Goal: Information Seeking & Learning: Compare options

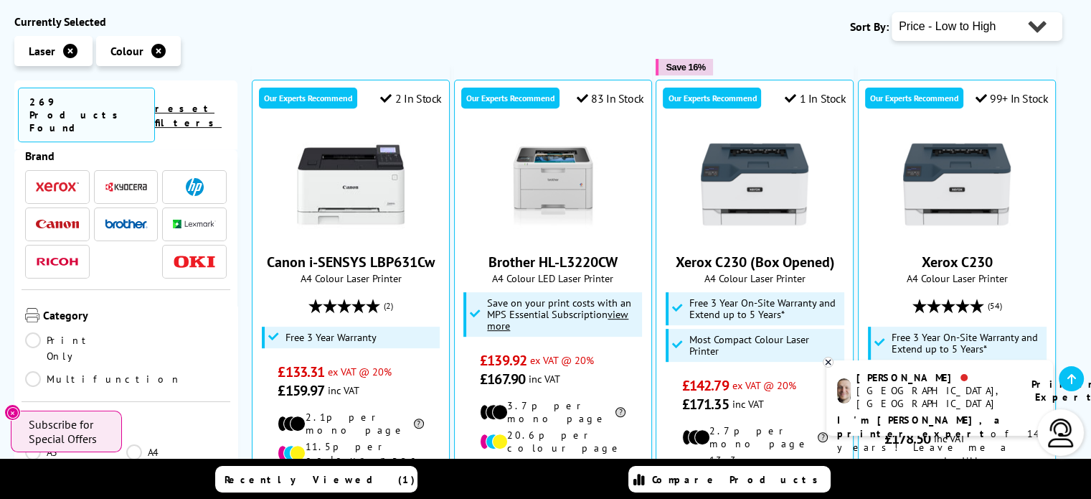
scroll to position [584, 0]
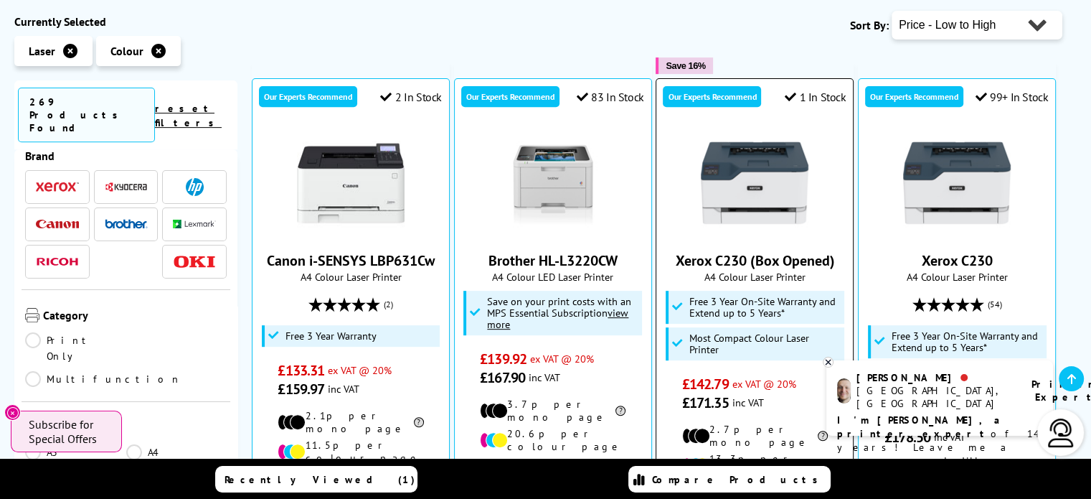
click at [776, 251] on link "Xerox C230 (Box Opened)" at bounding box center [754, 260] width 159 height 19
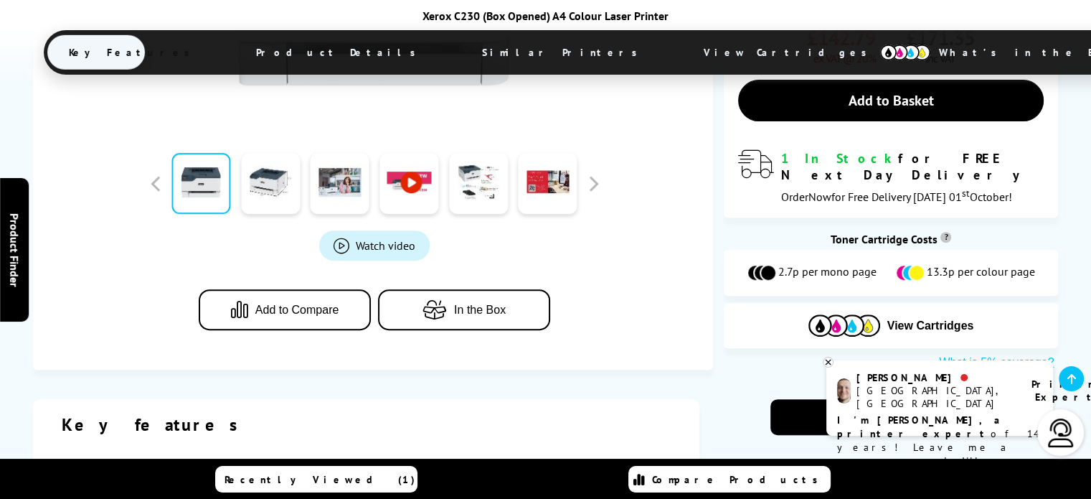
scroll to position [554, 0]
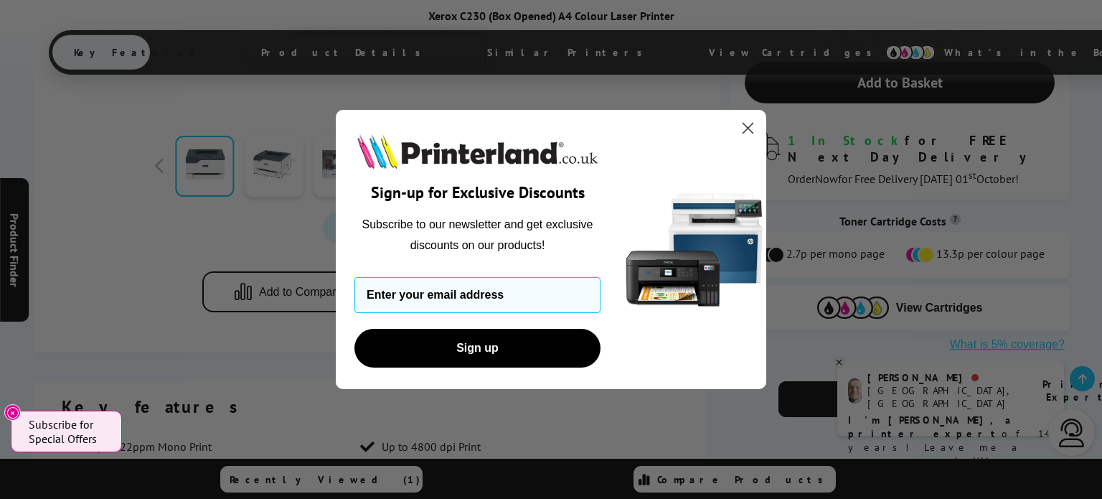
click at [745, 130] on circle "Close dialog" at bounding box center [748, 128] width 24 height 24
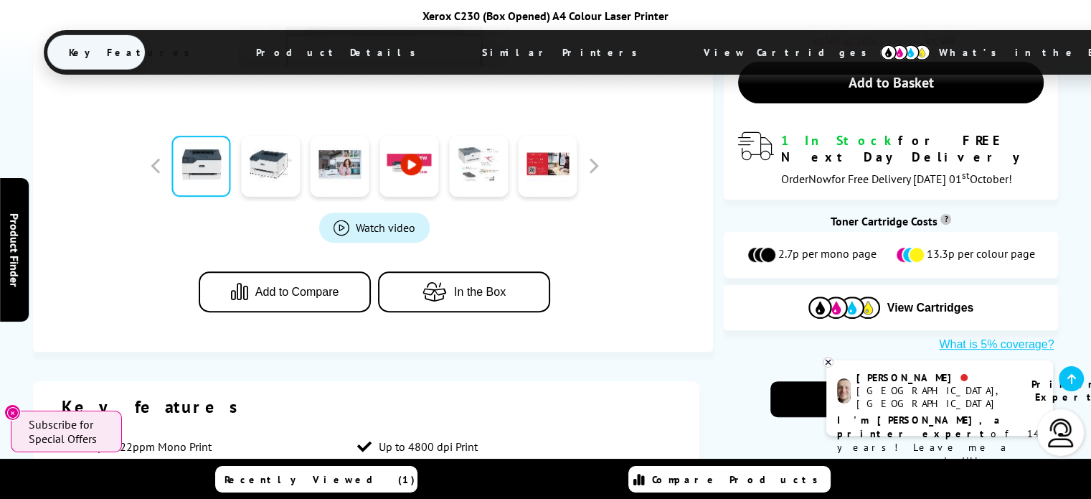
click at [464, 177] on link at bounding box center [478, 166] width 59 height 61
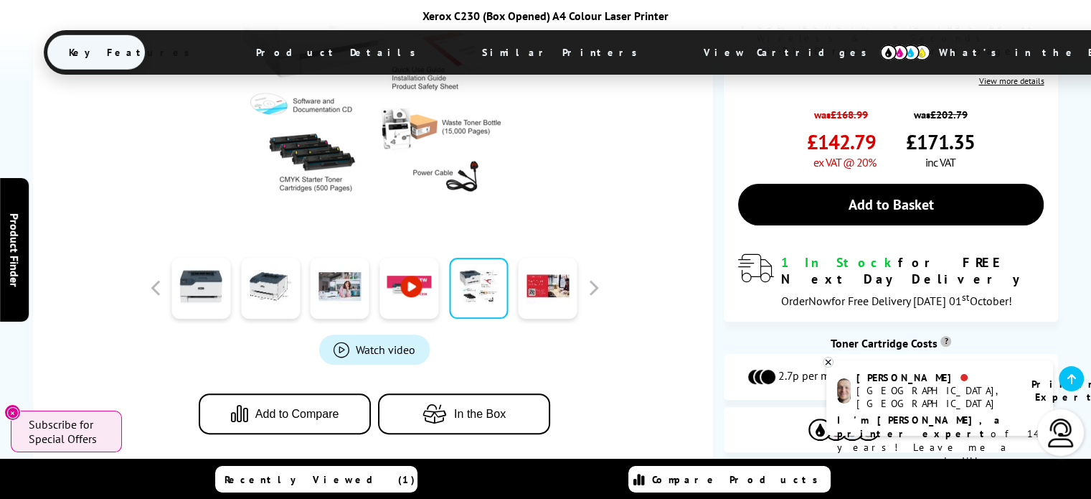
scroll to position [446, 0]
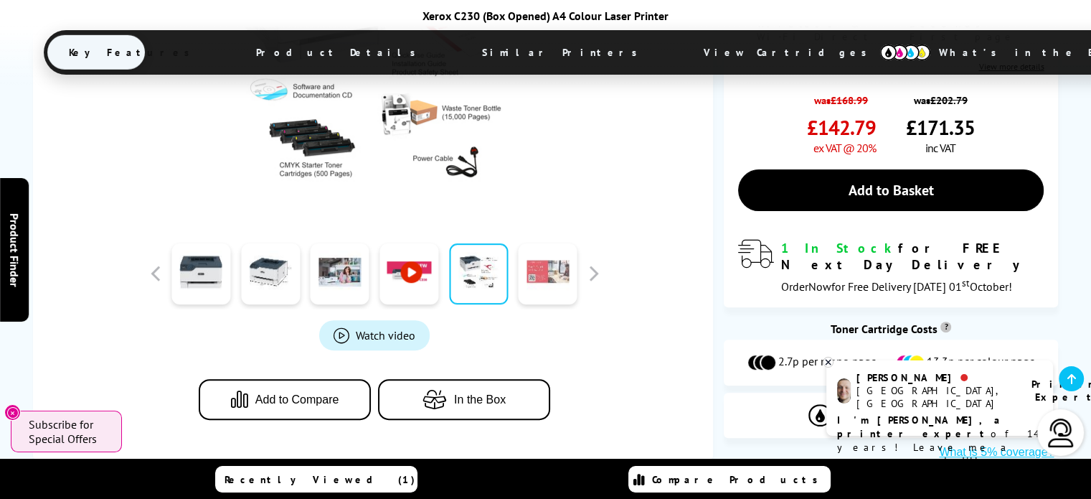
click at [562, 267] on link at bounding box center [548, 273] width 59 height 61
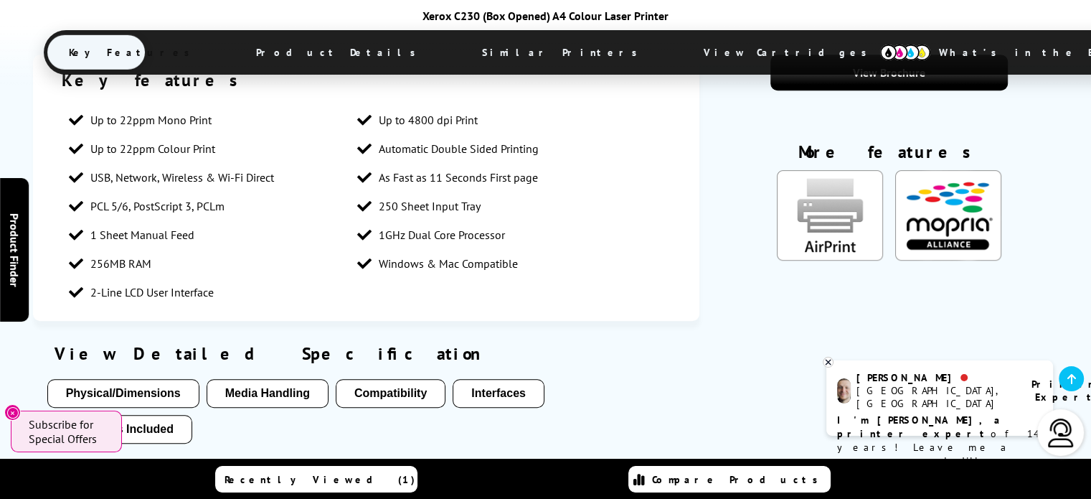
scroll to position [883, 0]
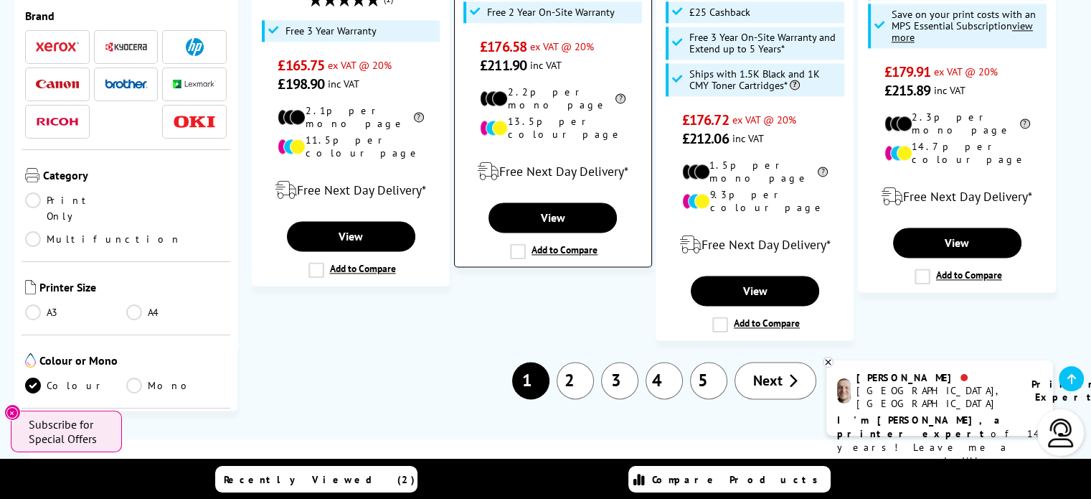
scroll to position [2047, 0]
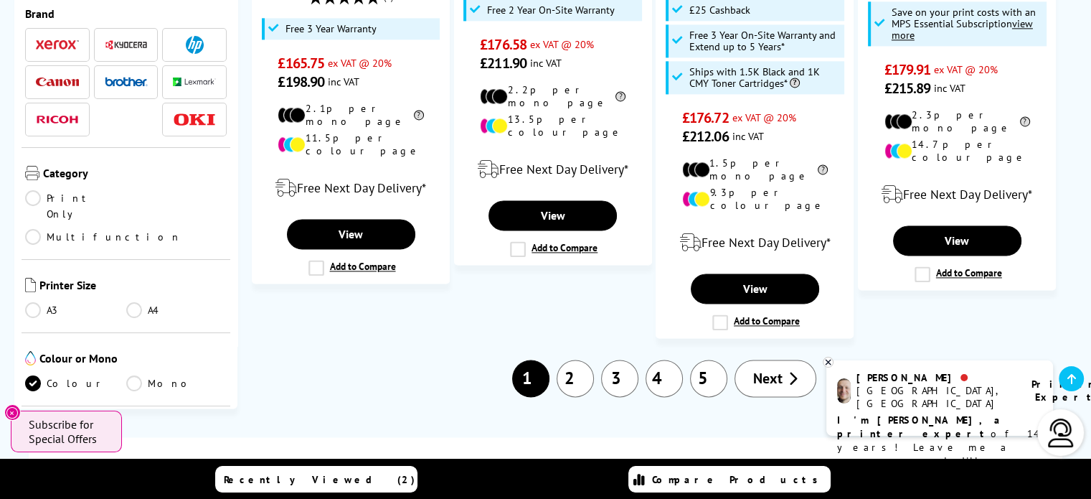
click at [565, 359] on link "2" at bounding box center [575, 377] width 37 height 37
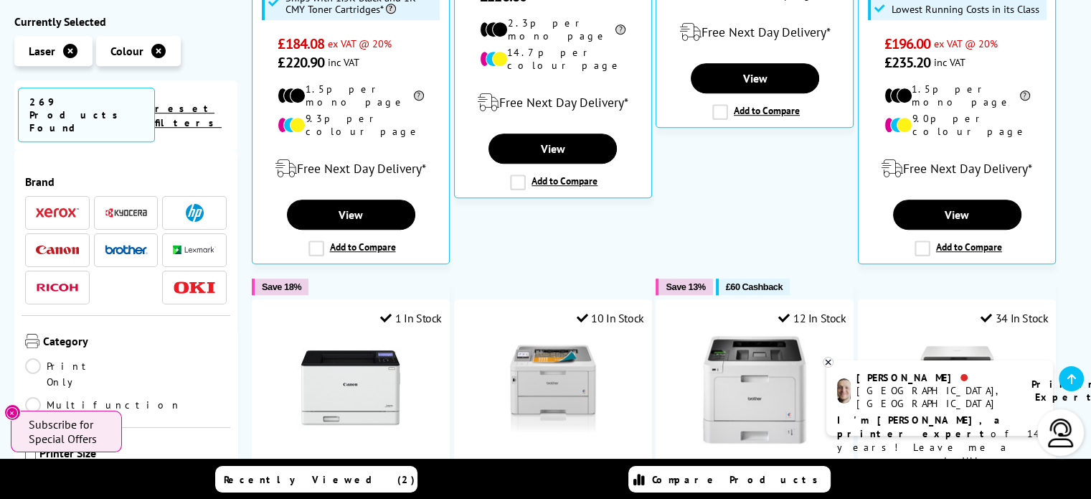
scroll to position [984, 0]
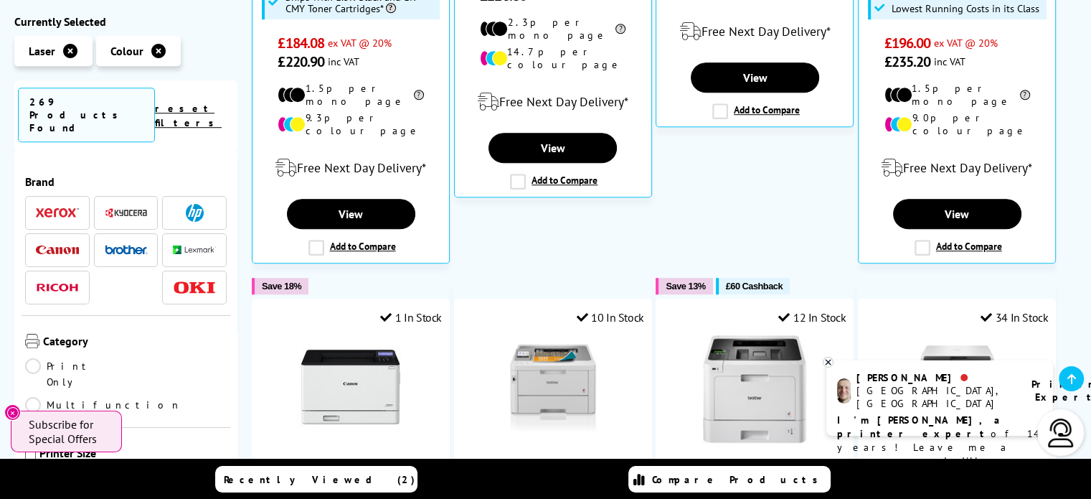
click at [47, 204] on span at bounding box center [57, 213] width 43 height 18
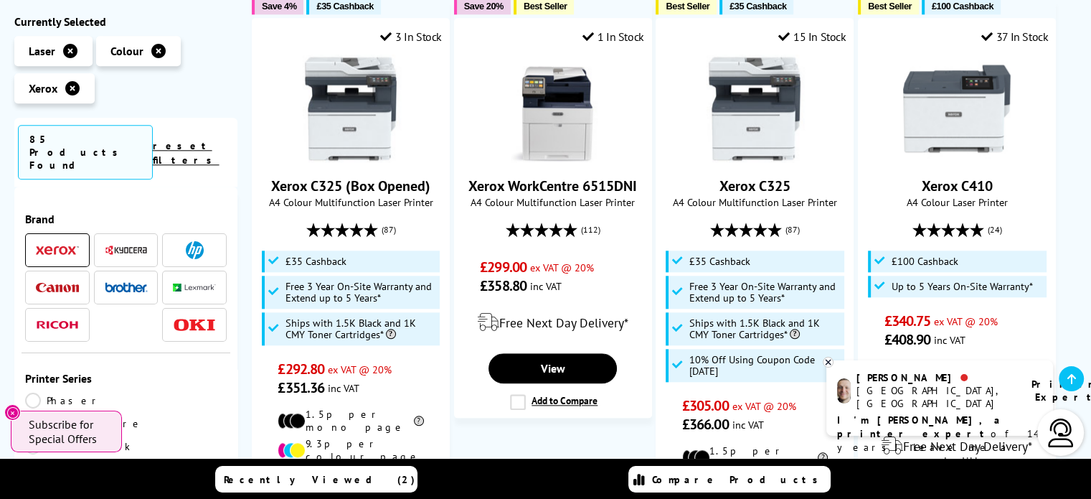
scroll to position [1564, 0]
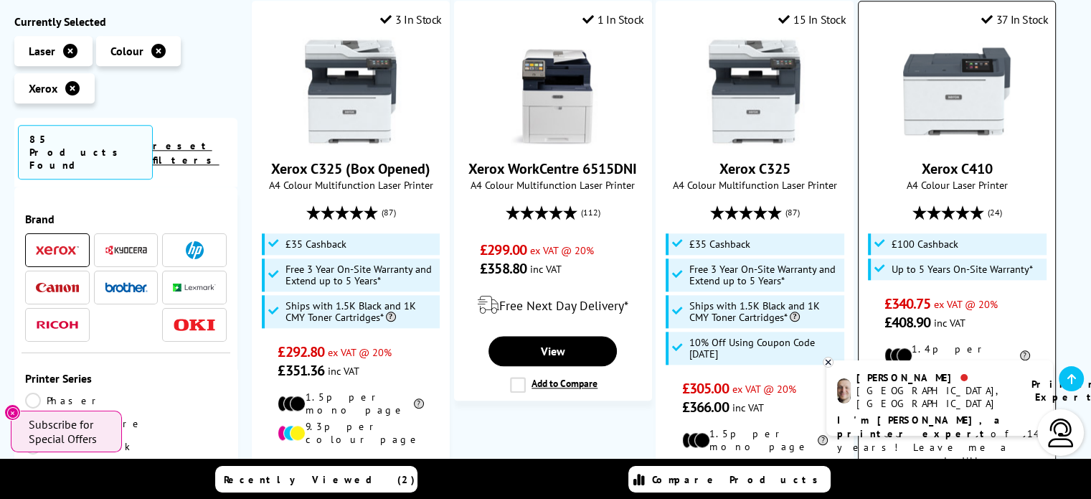
click at [951, 159] on link "Xerox C410" at bounding box center [957, 168] width 71 height 19
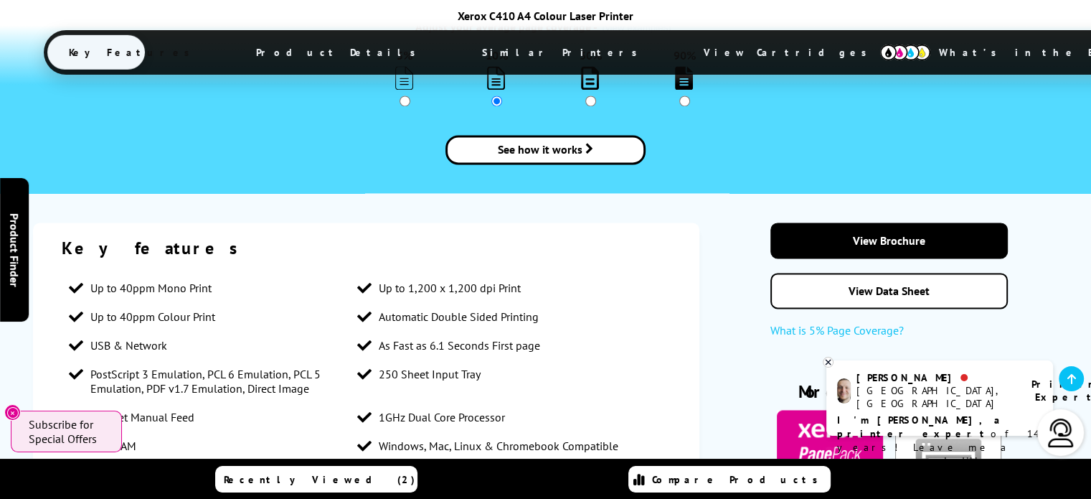
scroll to position [2126, 0]
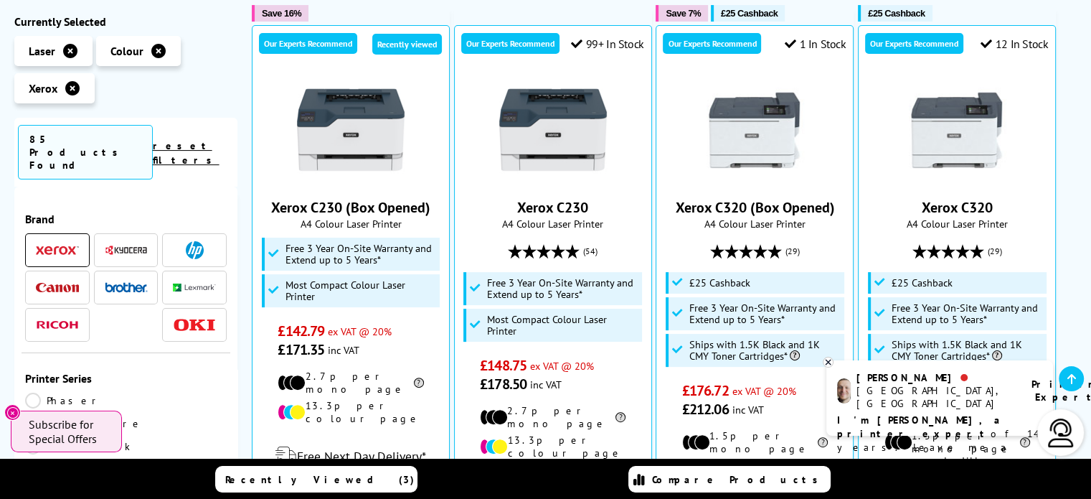
scroll to position [329, 0]
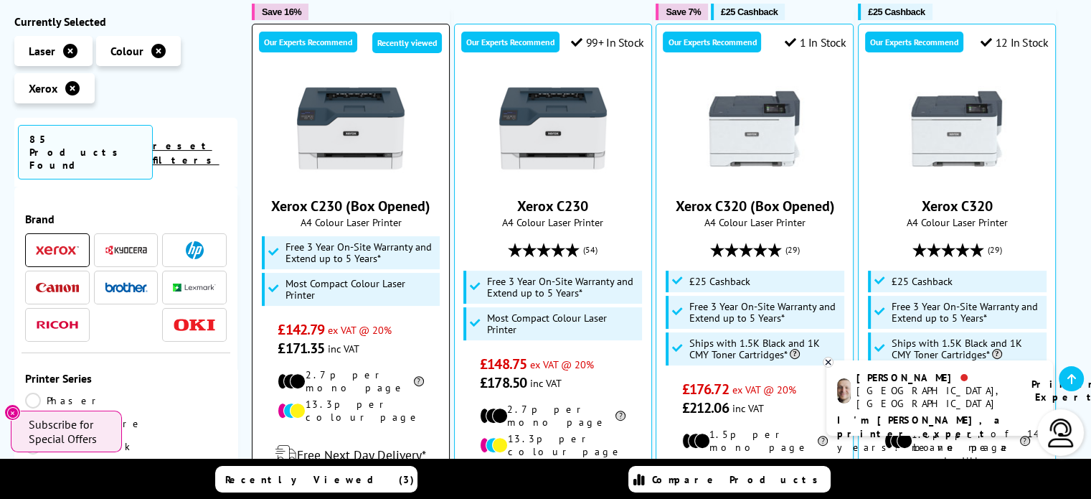
click at [324, 208] on link "Xerox C230 (Box Opened)" at bounding box center [350, 206] width 159 height 19
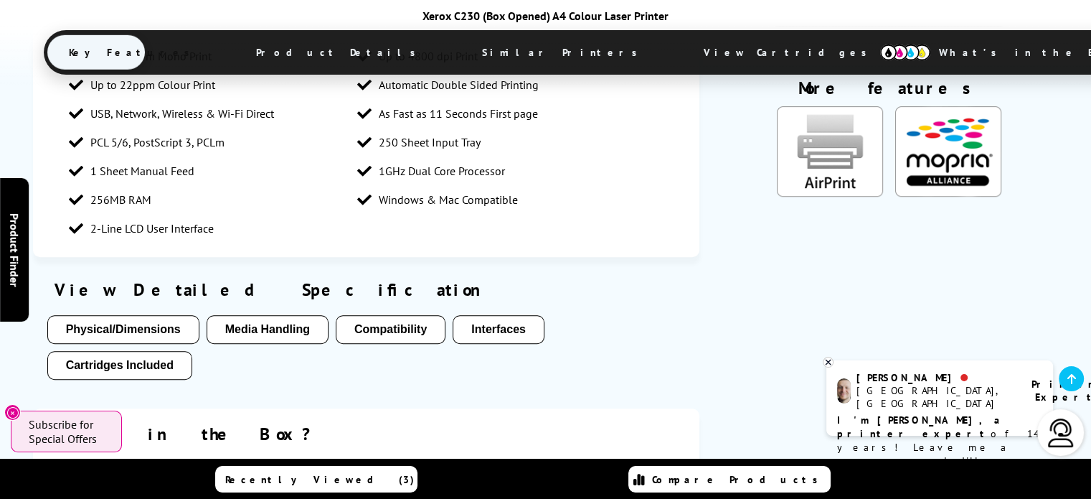
scroll to position [946, 0]
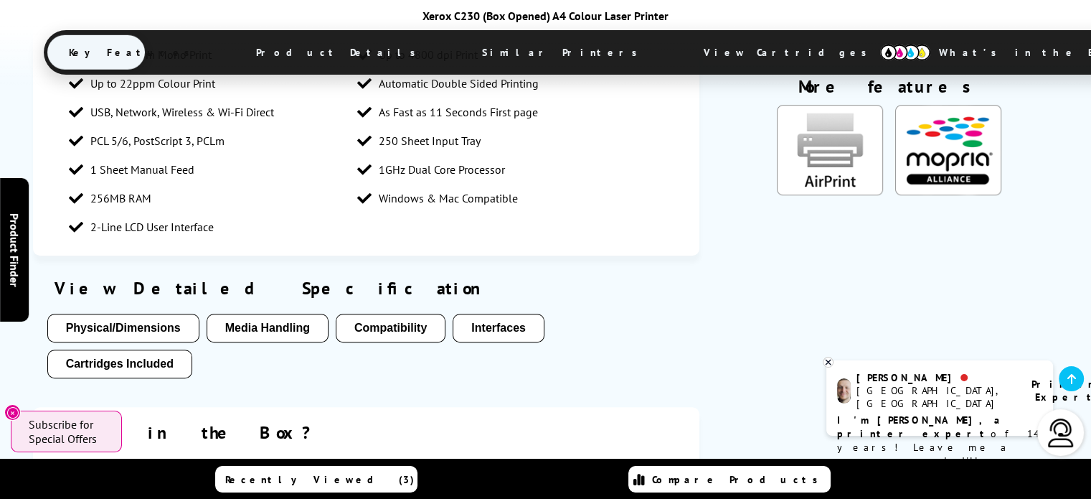
click at [165, 322] on button "Physical/Dimensions" at bounding box center [123, 328] width 152 height 29
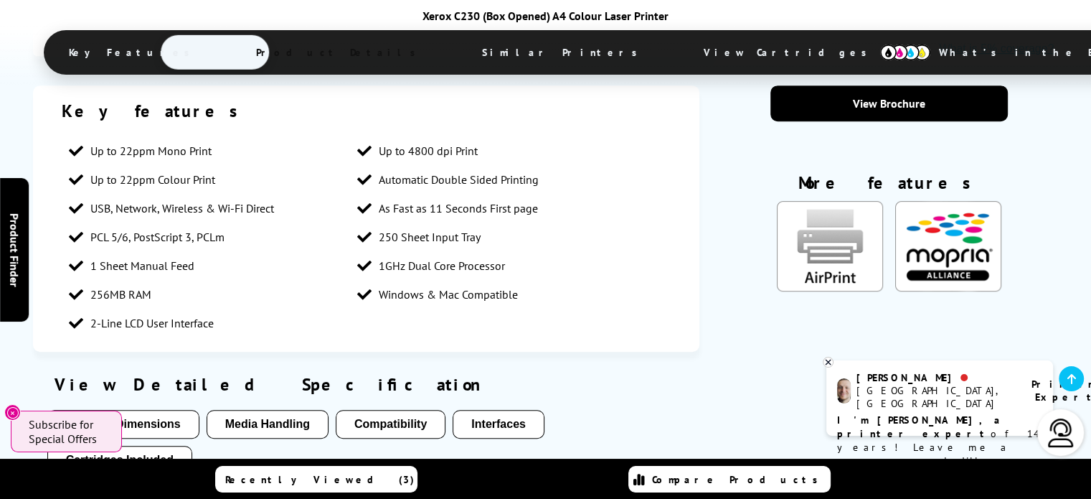
scroll to position [849, 0]
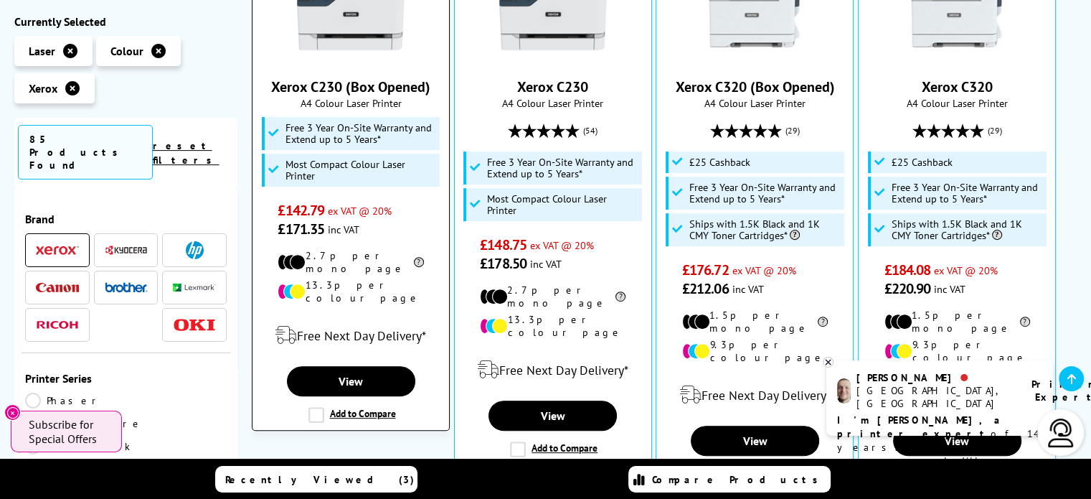
scroll to position [451, 0]
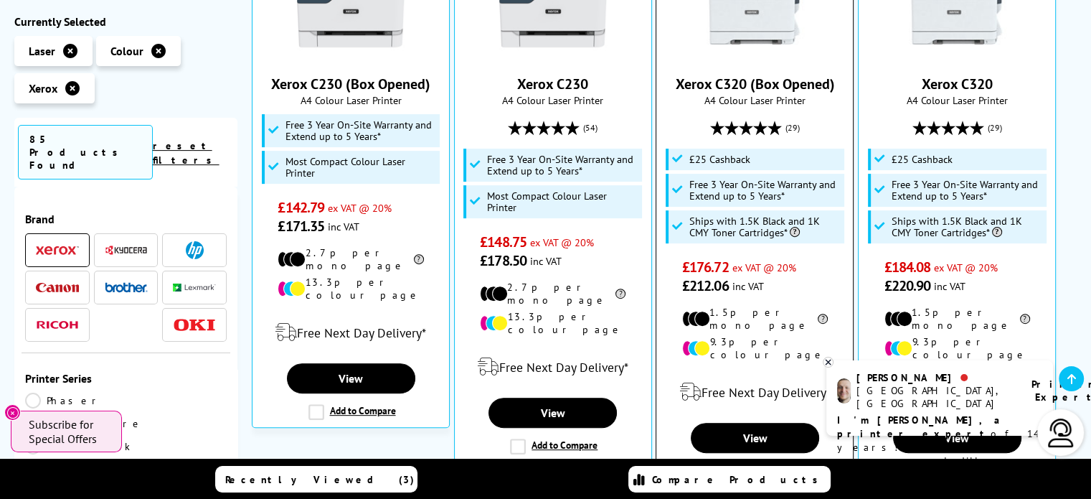
click at [733, 80] on link "Xerox C320 (Box Opened)" at bounding box center [754, 84] width 159 height 19
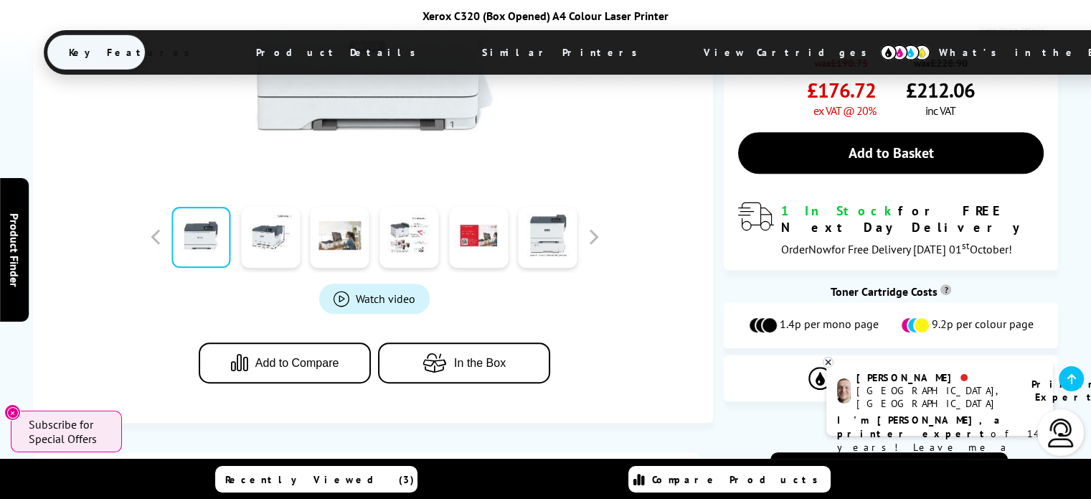
scroll to position [653, 0]
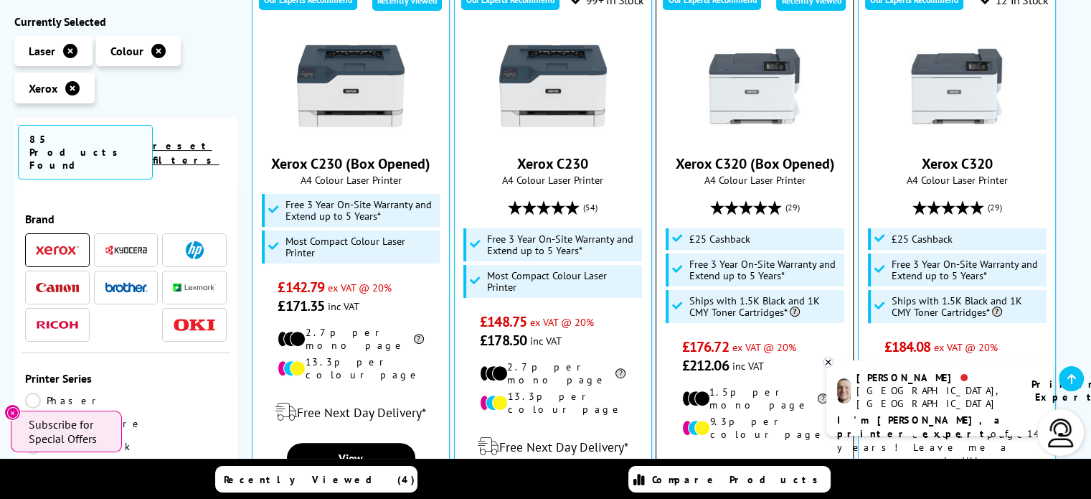
scroll to position [373, 0]
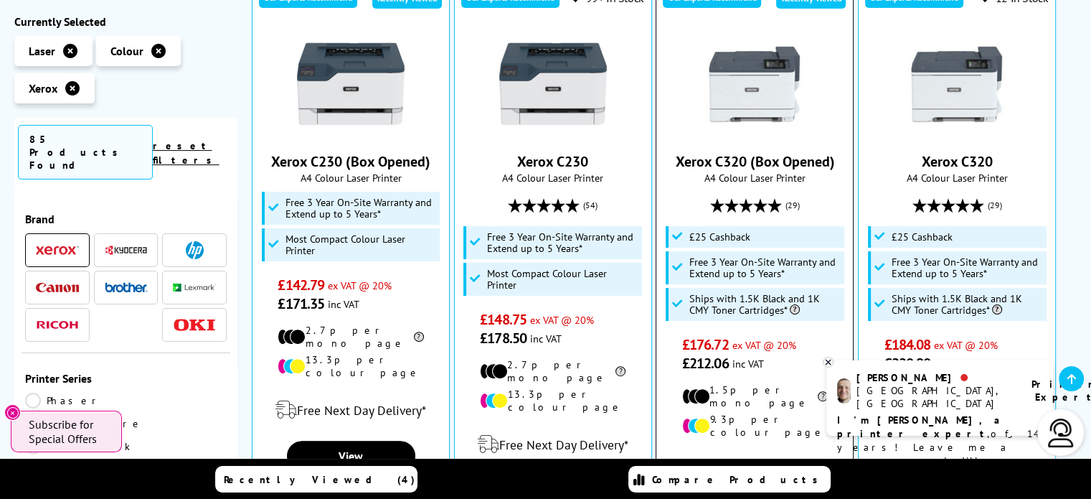
click at [735, 166] on link "Xerox C320 (Box Opened)" at bounding box center [754, 161] width 159 height 19
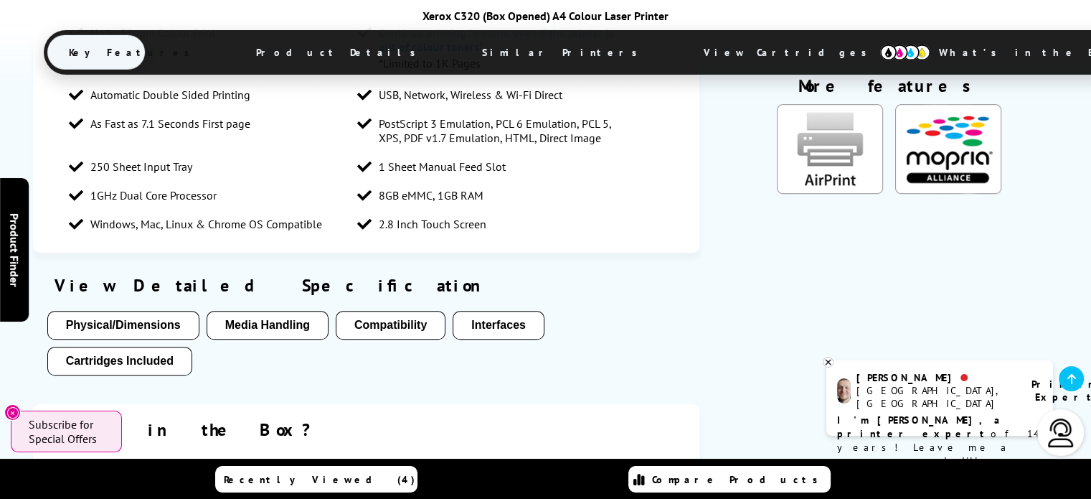
click at [160, 311] on button "Physical/Dimensions" at bounding box center [123, 325] width 152 height 29
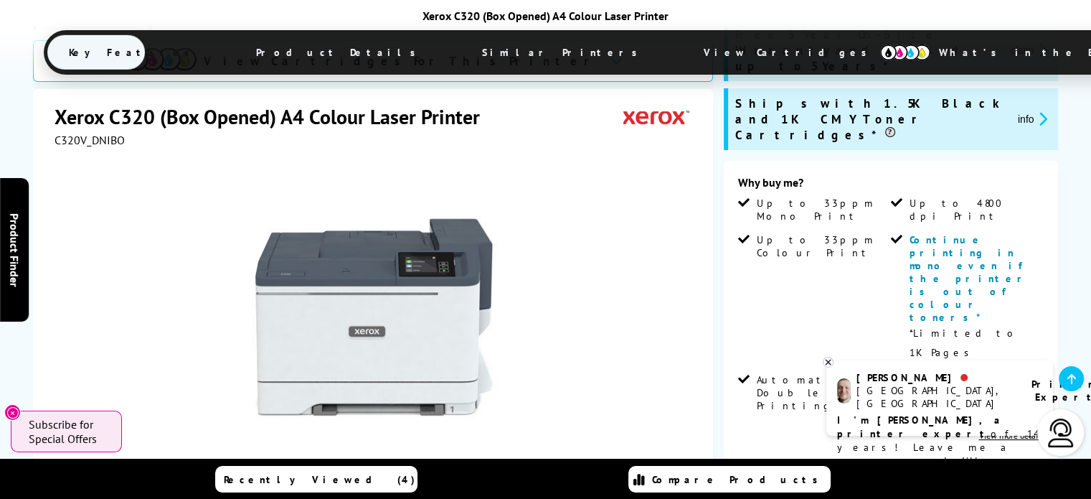
scroll to position [288, 0]
